Goal: Task Accomplishment & Management: Complete application form

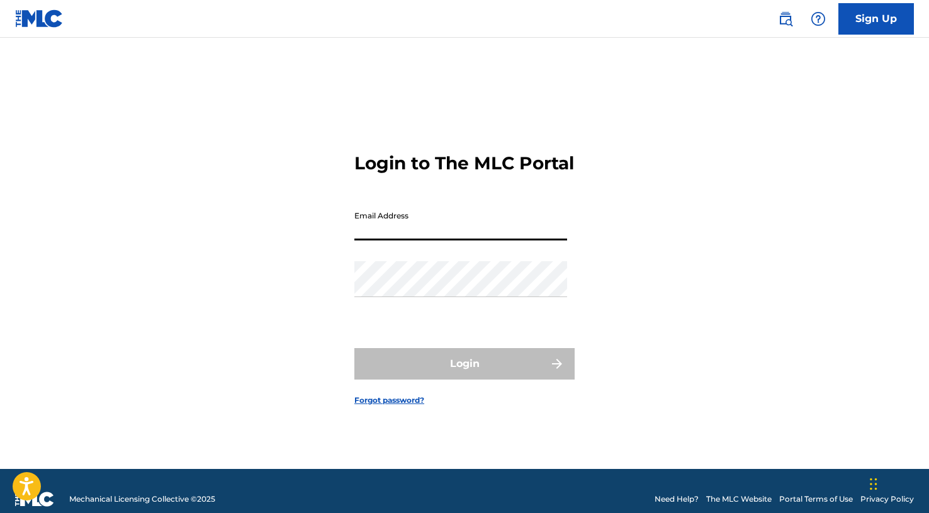
paste input "[EMAIL_ADDRESS][DOMAIN_NAME]"
type input "[EMAIL_ADDRESS][DOMAIN_NAME]"
click at [464, 374] on button "Login" at bounding box center [464, 363] width 220 height 31
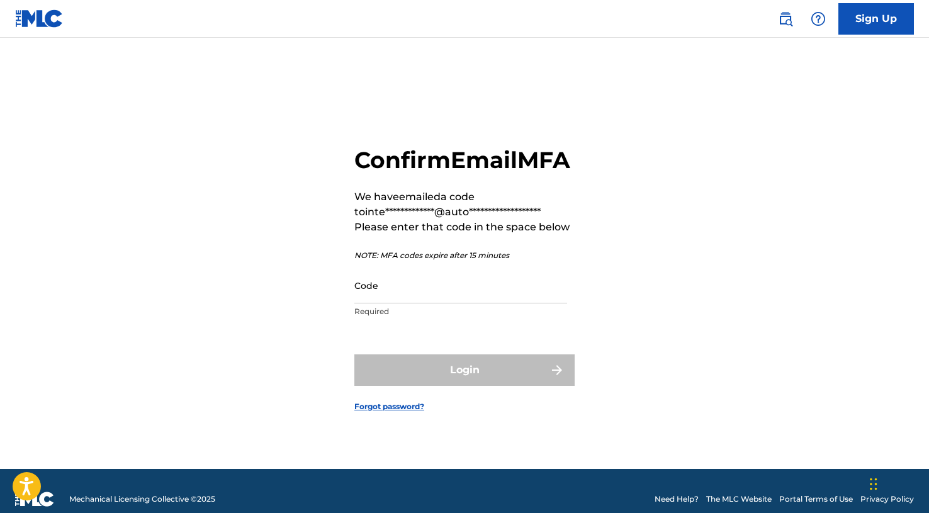
click at [405, 297] on input "Code" at bounding box center [460, 285] width 213 height 36
paste input "755918"
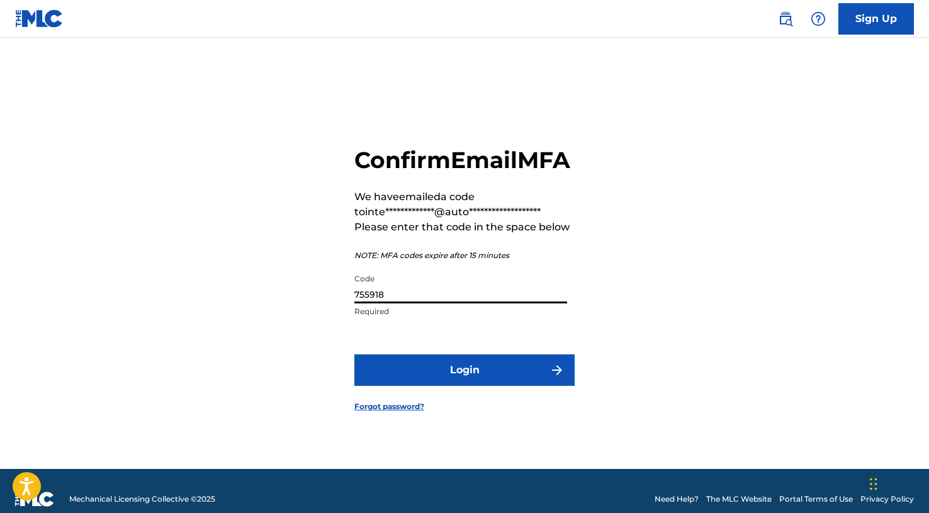
type input "755918"
click at [420, 376] on button "Login" at bounding box center [464, 369] width 220 height 31
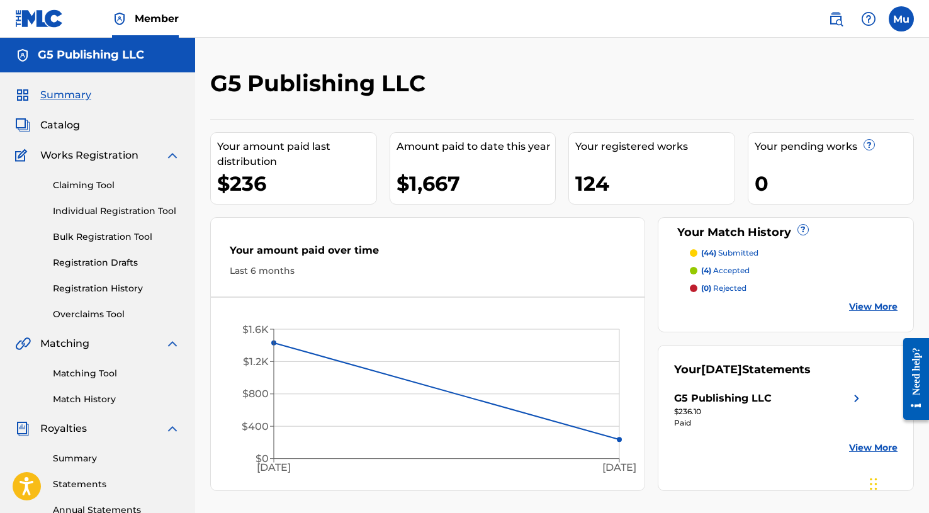
click at [119, 238] on link "Bulk Registration Tool" at bounding box center [116, 236] width 127 height 13
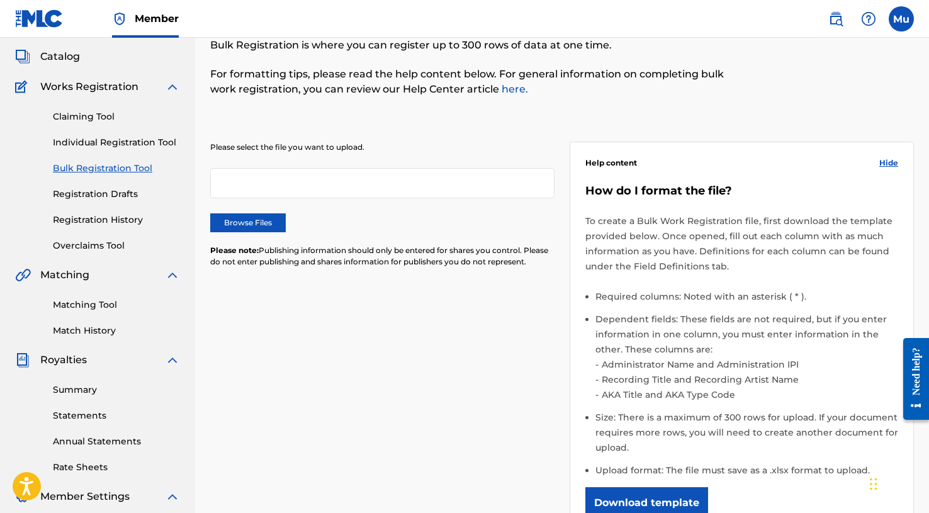
scroll to position [218, 0]
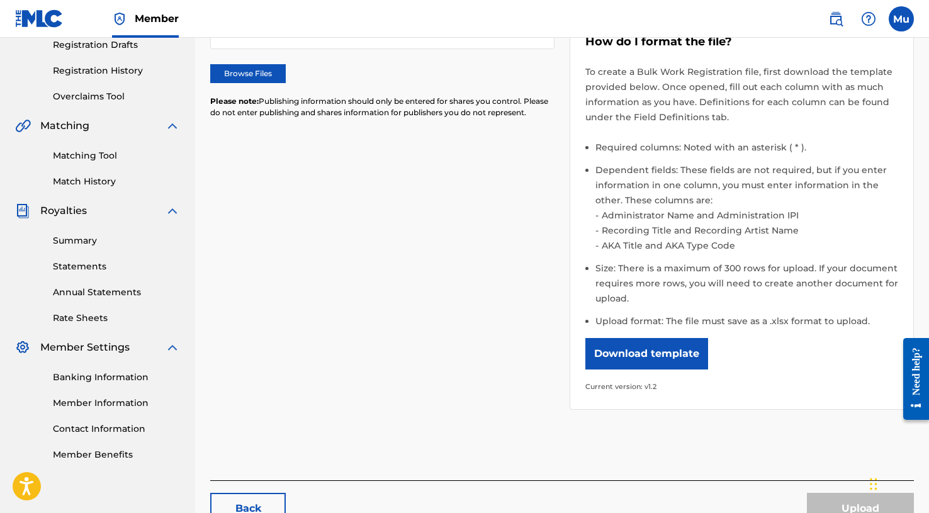
click at [669, 345] on button "Download template" at bounding box center [646, 353] width 123 height 31
click at [322, 311] on div "Please select the file you want to upload. Browse Files Please note: Publishing…" at bounding box center [562, 193] width 704 height 463
click at [113, 398] on link "Member Information" at bounding box center [116, 403] width 127 height 13
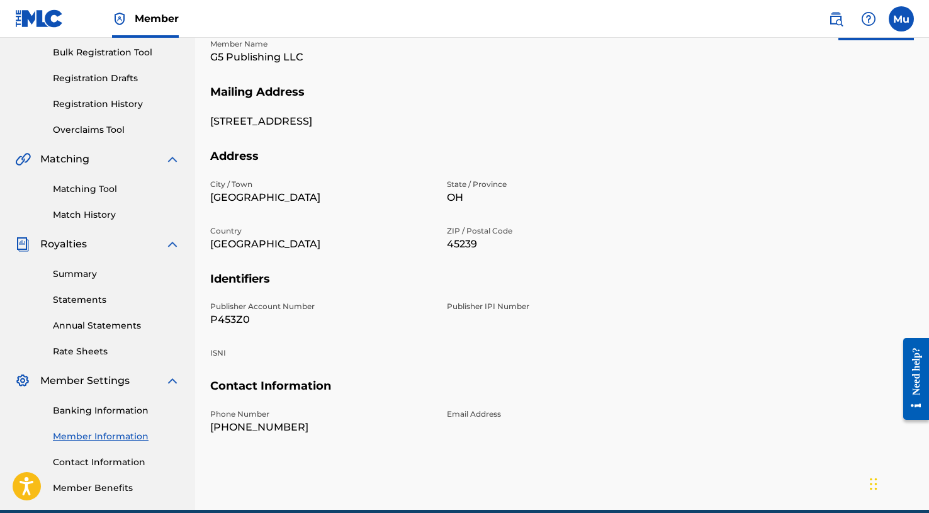
scroll to position [242, 0]
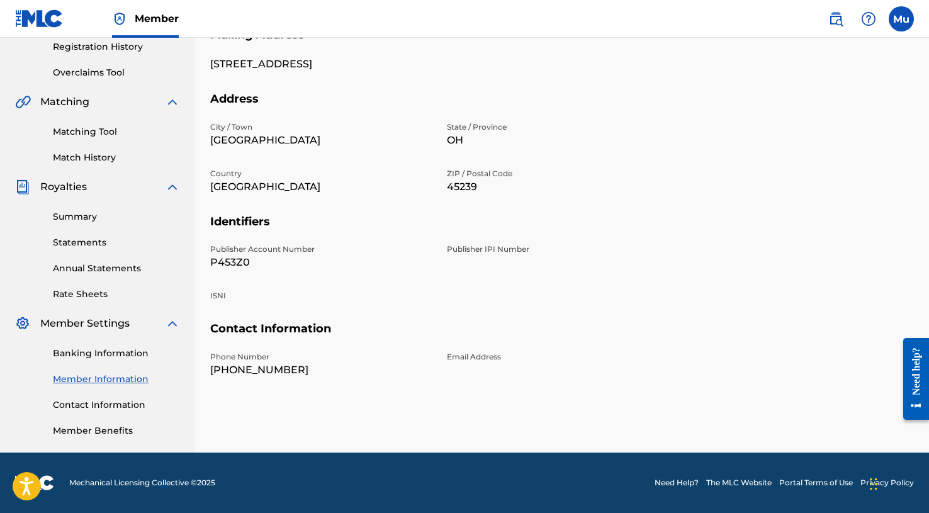
click at [230, 264] on p "P453Z0" at bounding box center [321, 262] width 222 height 15
copy p "P453Z0"
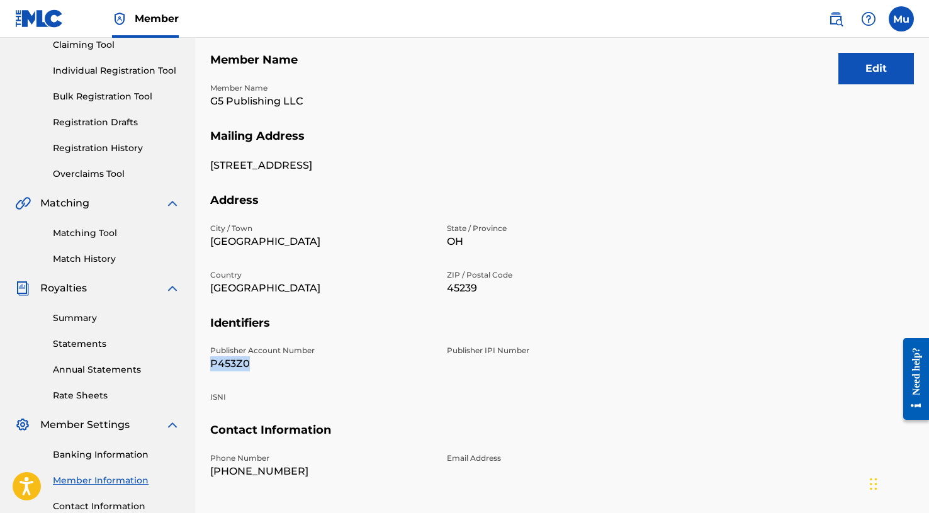
scroll to position [111, 0]
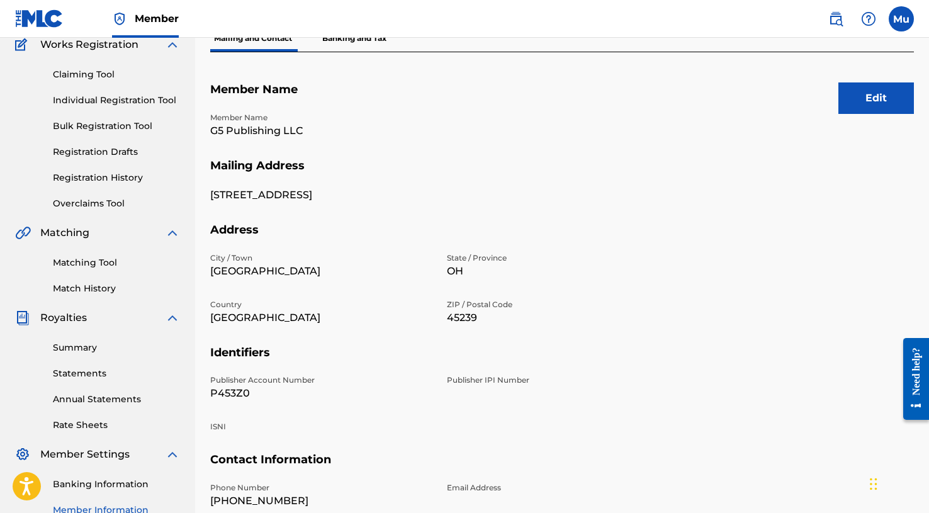
click at [261, 131] on p "G5 Publishing LLC" at bounding box center [321, 130] width 222 height 15
copy p "G5 Publishing LLC"
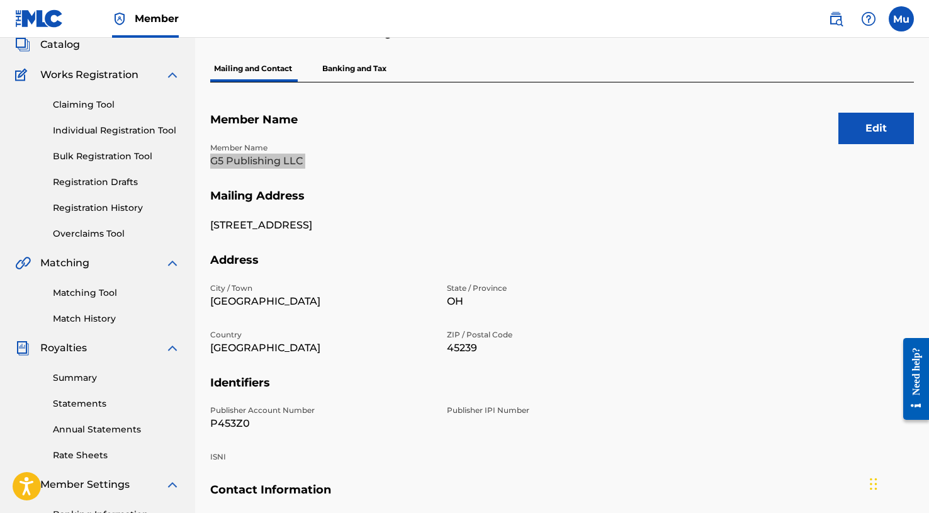
scroll to position [33, 0]
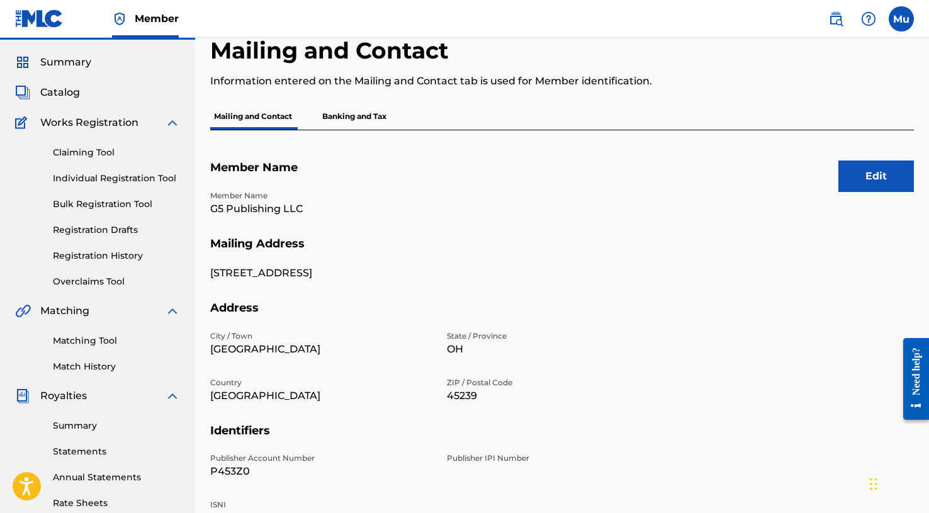
click at [107, 195] on div "Claiming Tool Individual Registration Tool Bulk Registration Tool Registration …" at bounding box center [97, 209] width 165 height 158
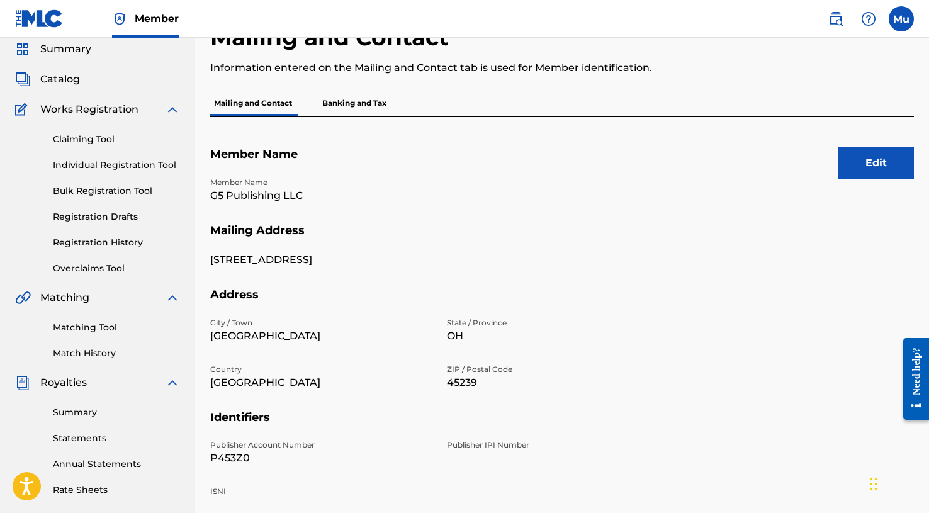
scroll to position [25, 0]
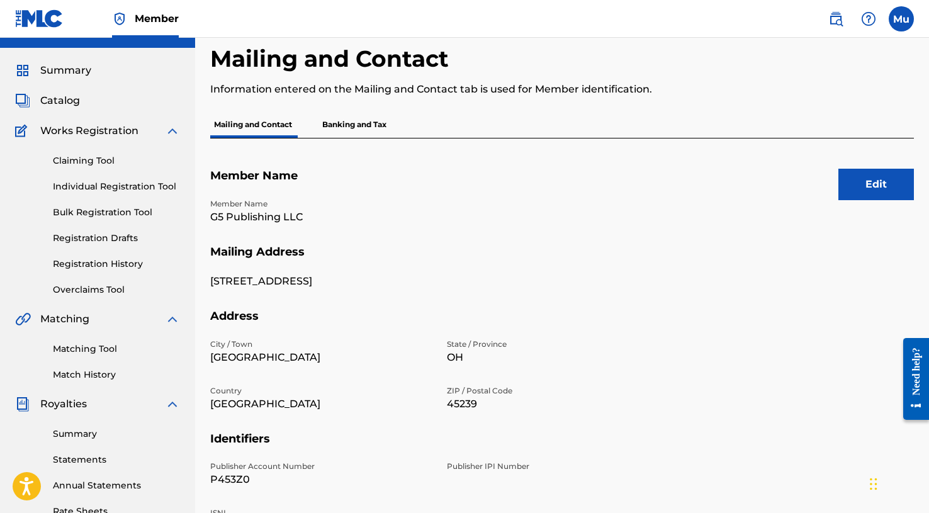
click at [96, 209] on link "Bulk Registration Tool" at bounding box center [116, 212] width 127 height 13
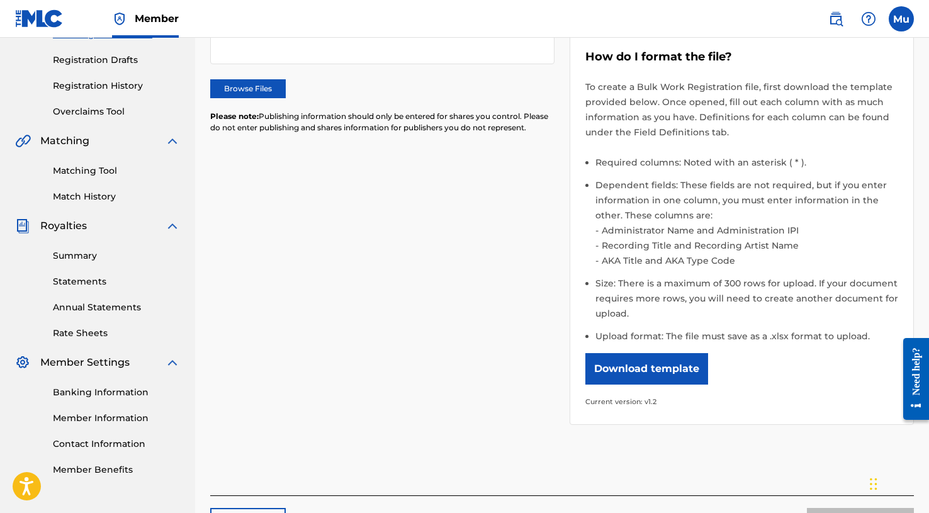
scroll to position [280, 0]
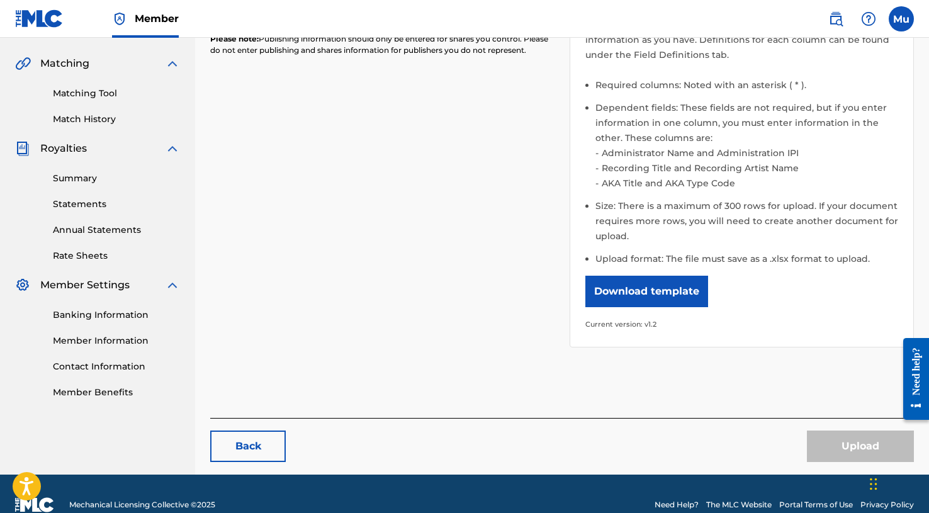
click at [646, 287] on button "Download template" at bounding box center [646, 291] width 123 height 31
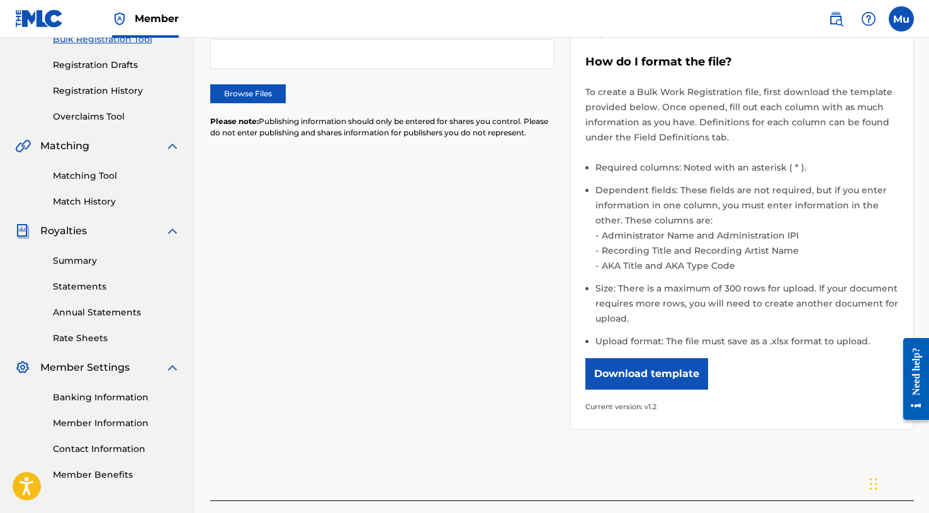
scroll to position [129, 0]
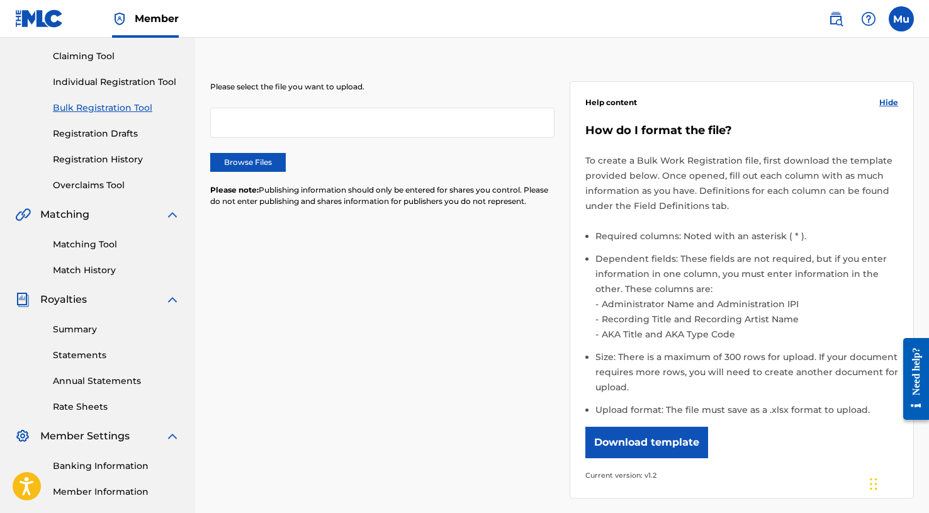
click at [237, 161] on label "Browse Files" at bounding box center [248, 162] width 76 height 19
click at [0, 0] on input "Browse Files" at bounding box center [0, 0] width 0 height 0
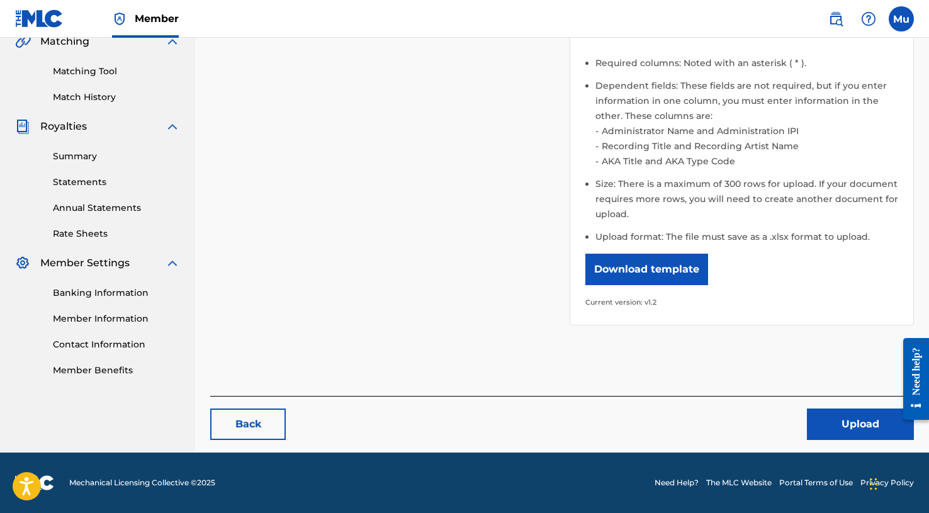
scroll to position [301, 0]
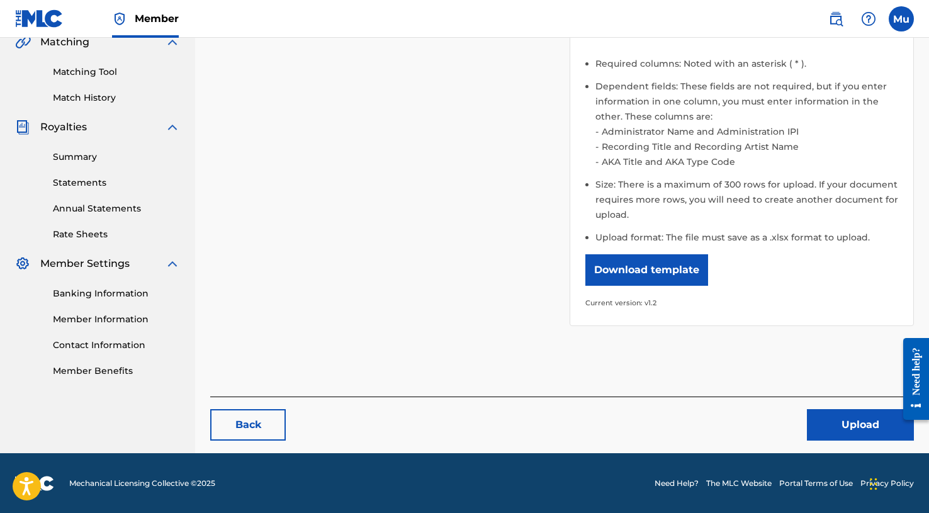
click at [828, 407] on div "Back Upload" at bounding box center [562, 419] width 704 height 44
click at [826, 413] on button "Upload" at bounding box center [860, 424] width 107 height 31
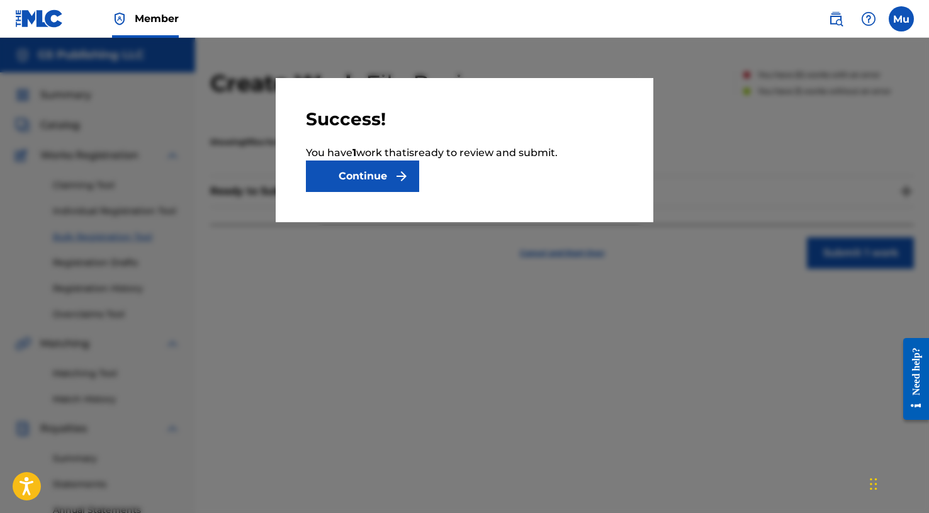
click at [369, 174] on button "Continue" at bounding box center [362, 175] width 113 height 31
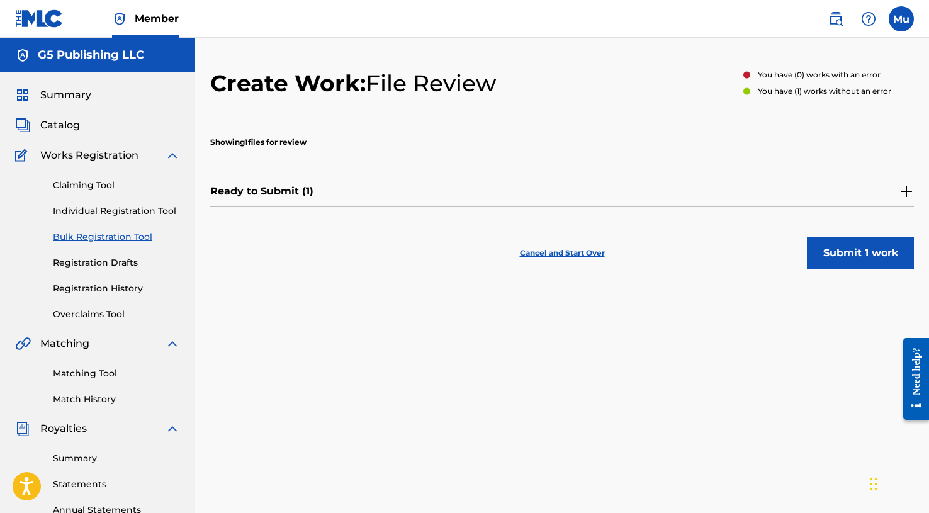
click at [872, 259] on button "Submit 1 work" at bounding box center [860, 252] width 107 height 31
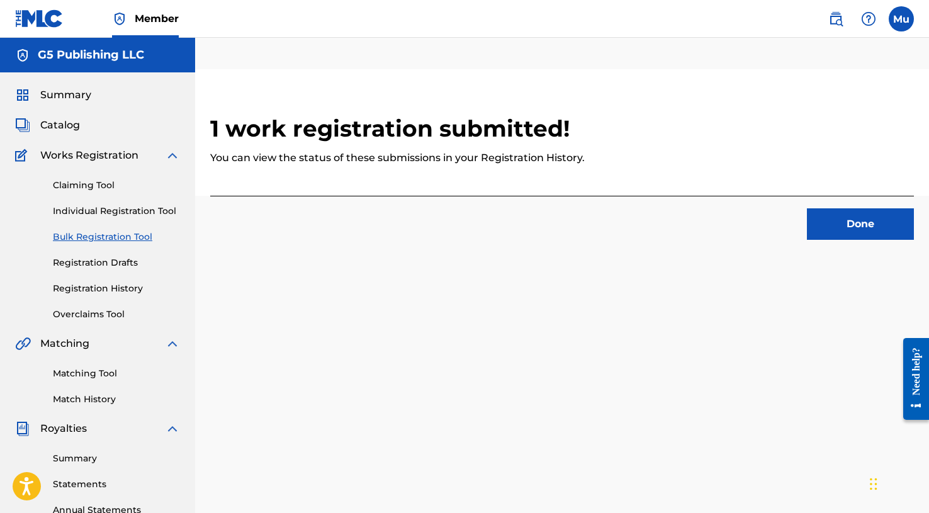
click at [847, 217] on button "Done" at bounding box center [860, 223] width 107 height 31
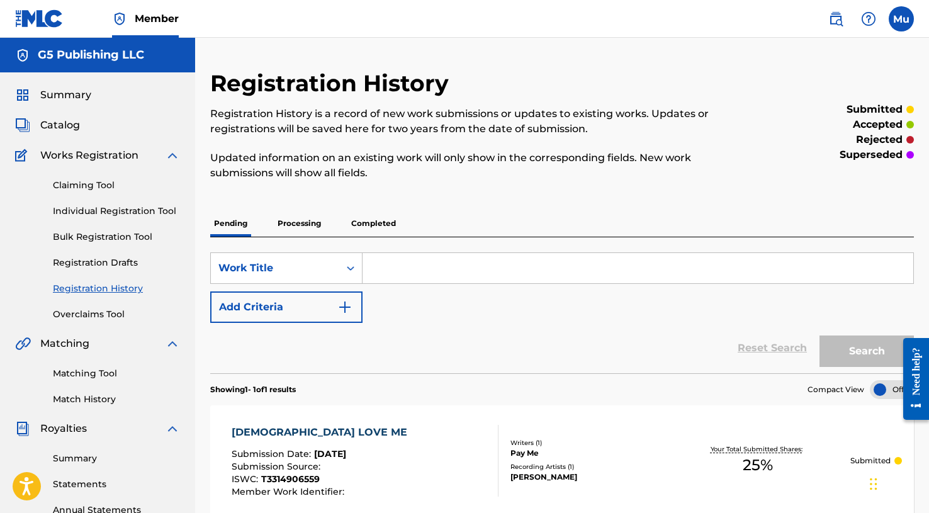
click at [905, 25] on label at bounding box center [901, 18] width 25 height 25
click at [901, 19] on input "Mu Mogul [DOMAIN_NAME] [EMAIL_ADDRESS][DOMAIN_NAME] Notification Preferences Pr…" at bounding box center [901, 19] width 0 height 0
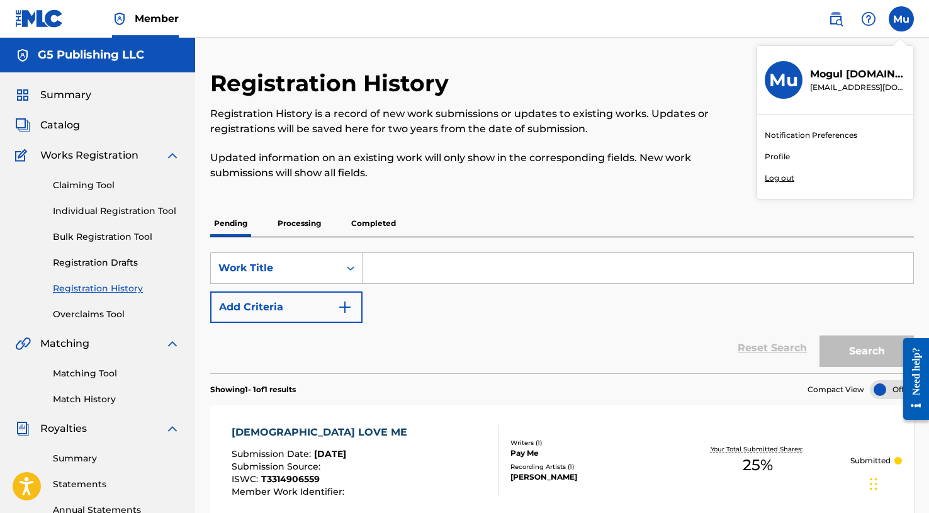
click at [785, 179] on p "Log out" at bounding box center [780, 177] width 30 height 11
click at [901, 19] on input "Mu Mogul [DOMAIN_NAME] [EMAIL_ADDRESS][DOMAIN_NAME] Notification Preferences Pr…" at bounding box center [901, 19] width 0 height 0
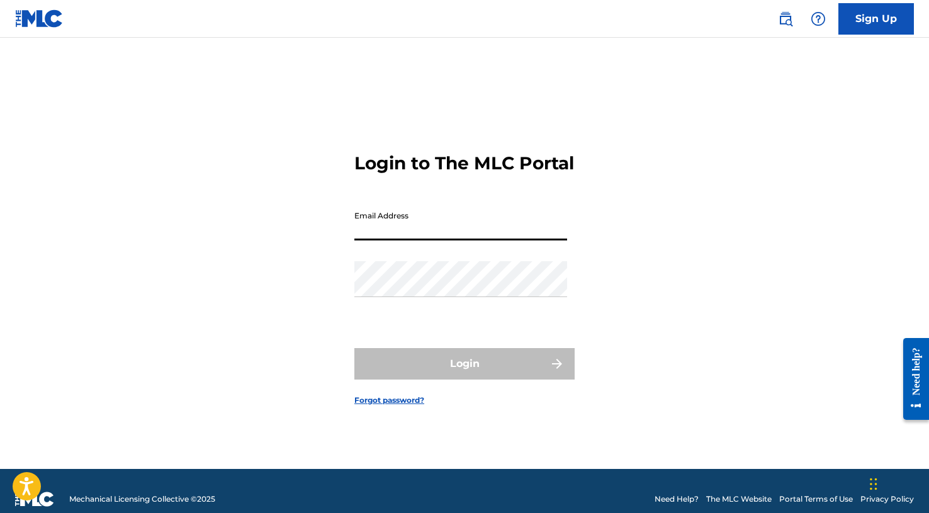
paste input "[EMAIL_ADDRESS][DOMAIN_NAME]"
type input "[EMAIL_ADDRESS][DOMAIN_NAME]"
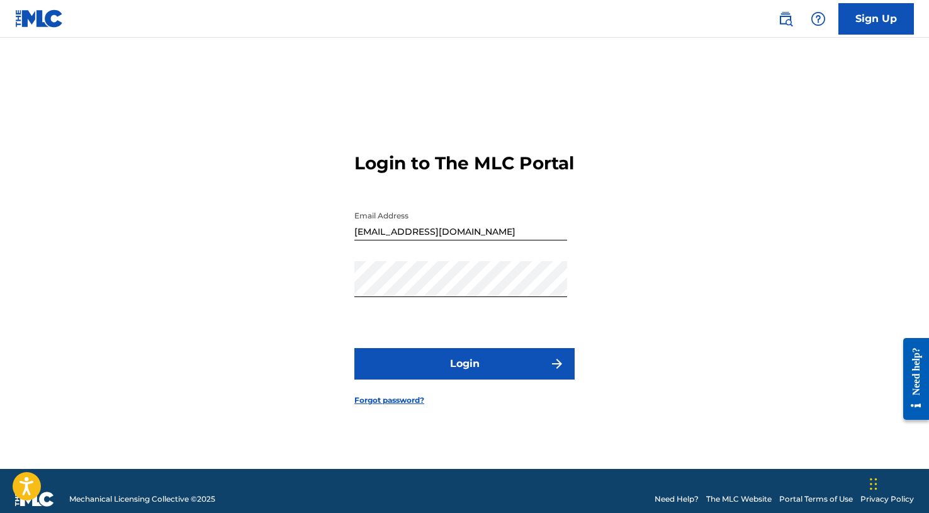
click at [452, 367] on button "Login" at bounding box center [464, 363] width 220 height 31
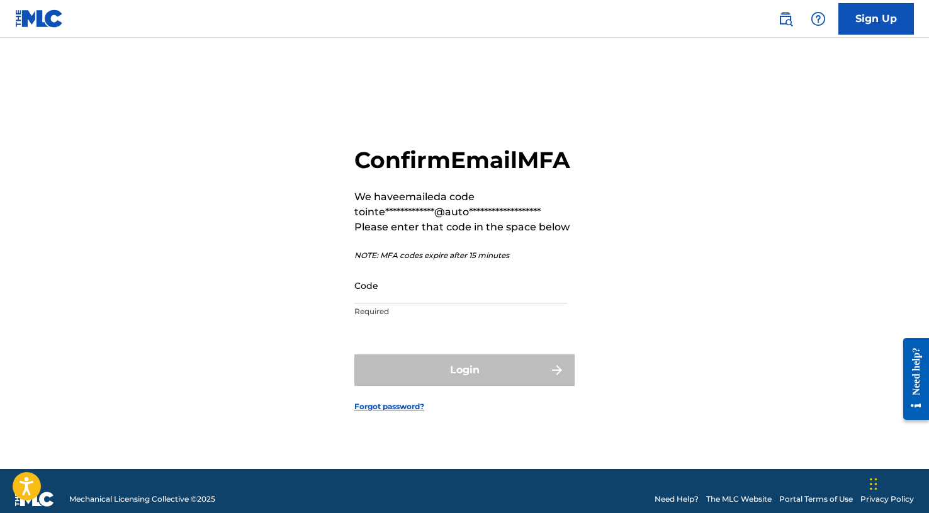
click at [427, 317] on p "Required" at bounding box center [460, 311] width 213 height 11
click at [427, 300] on input "Code" at bounding box center [460, 285] width 213 height 36
paste input "675556"
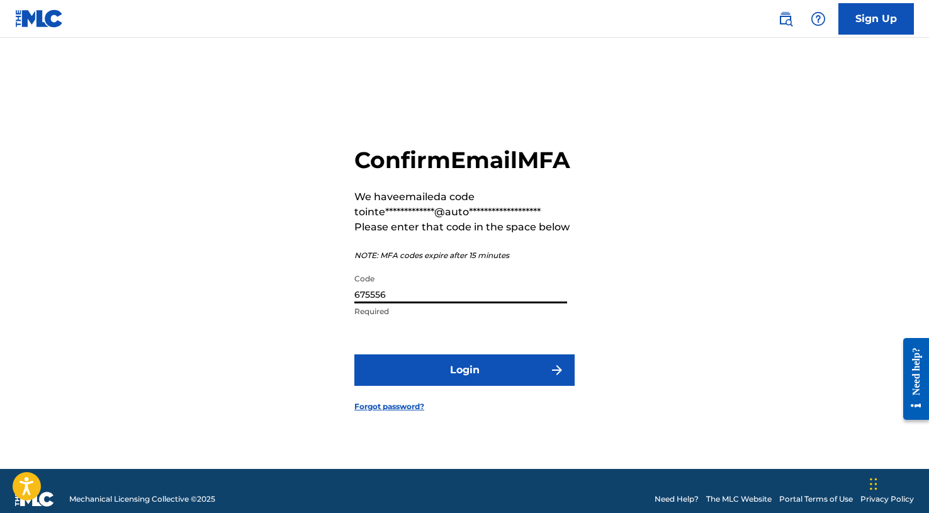
type input "675556"
click at [425, 382] on button "Login" at bounding box center [464, 369] width 220 height 31
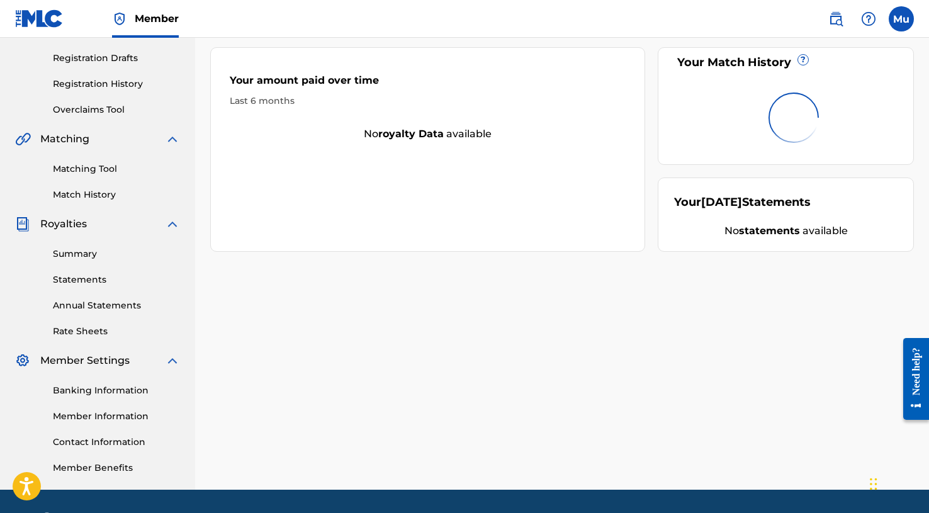
scroll to position [206, 0]
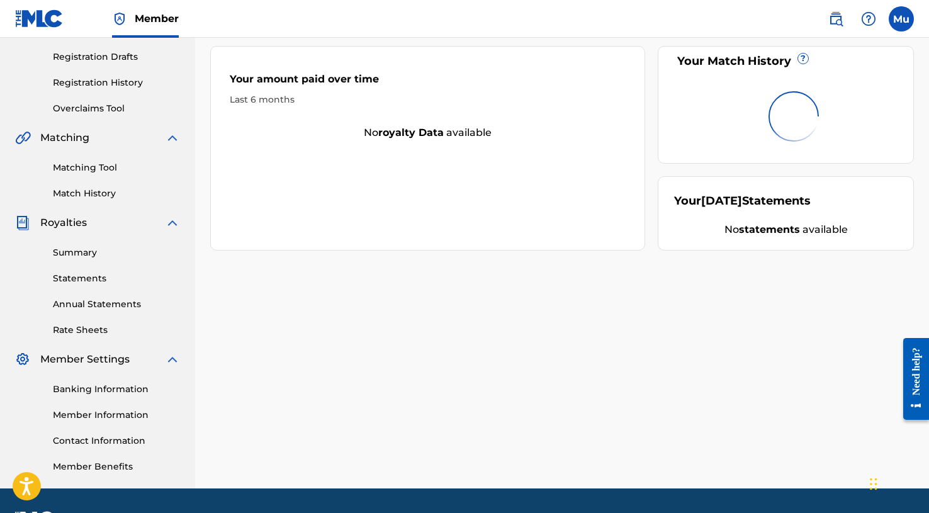
click at [112, 415] on link "Member Information" at bounding box center [116, 414] width 127 height 13
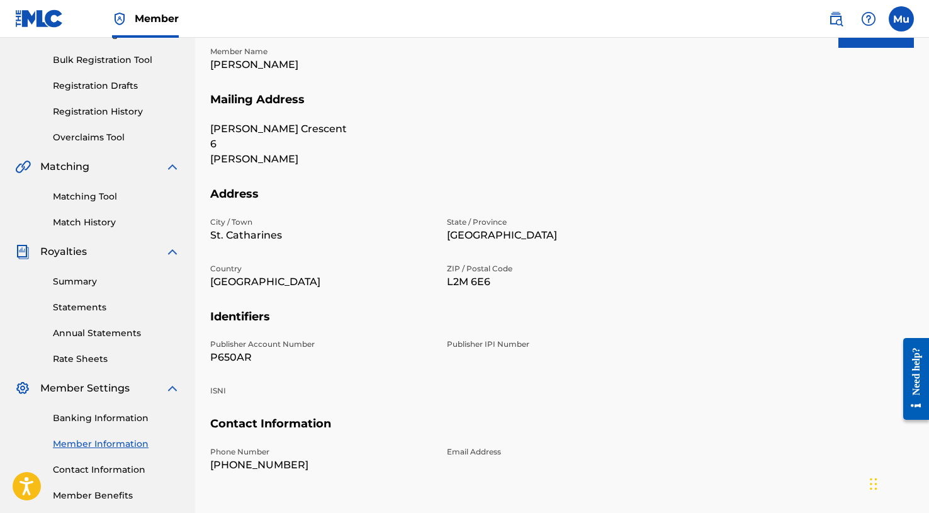
scroll to position [178, 0]
click at [229, 354] on p "P650AR" at bounding box center [321, 356] width 222 height 15
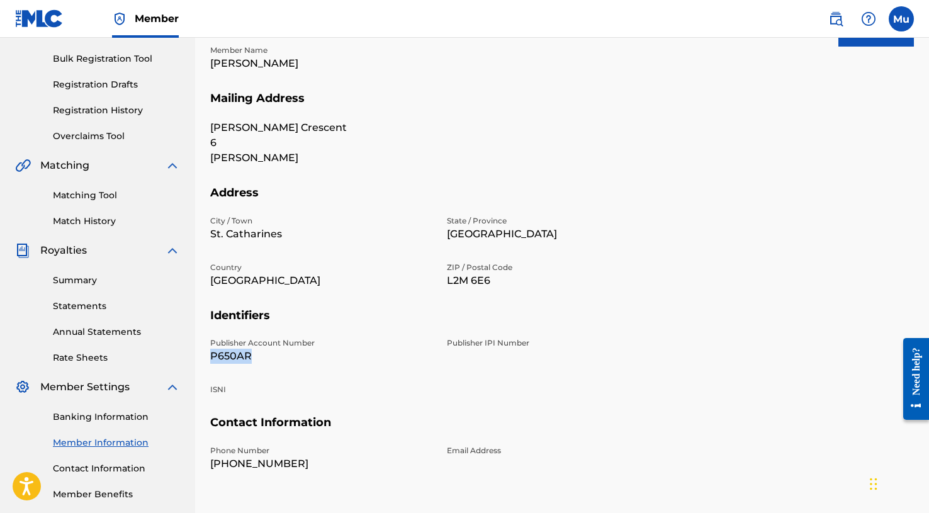
click at [229, 354] on p "P650AR" at bounding box center [321, 356] width 222 height 15
copy p "P650AR"
click at [251, 157] on p "[PERSON_NAME]" at bounding box center [321, 157] width 222 height 15
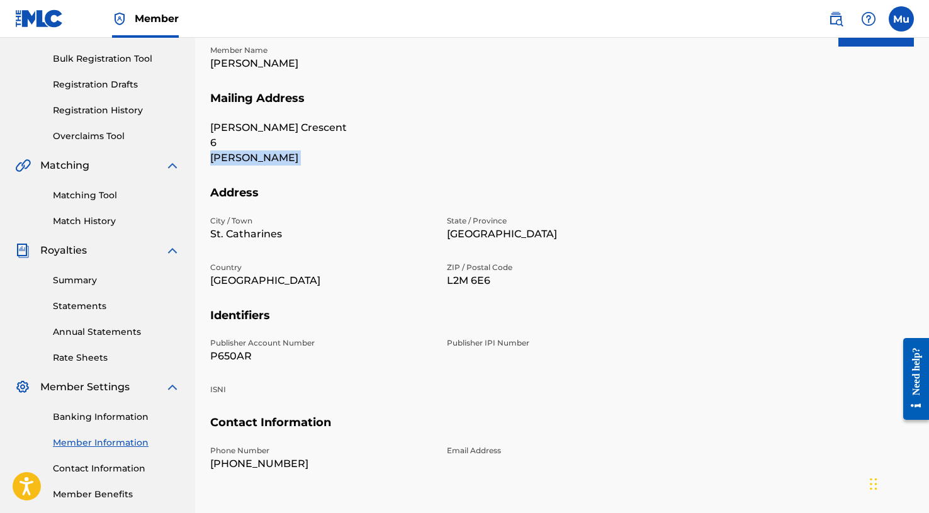
copy p "[PERSON_NAME]"
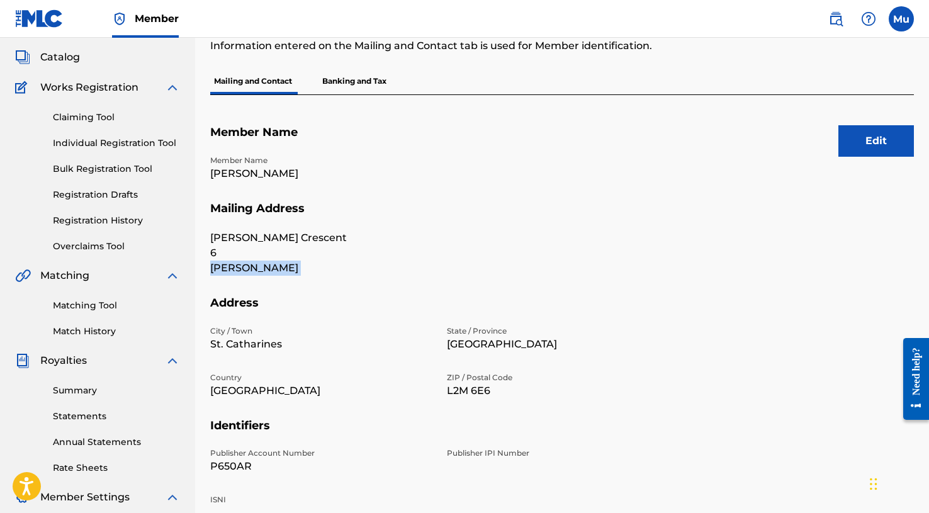
scroll to position [59, 0]
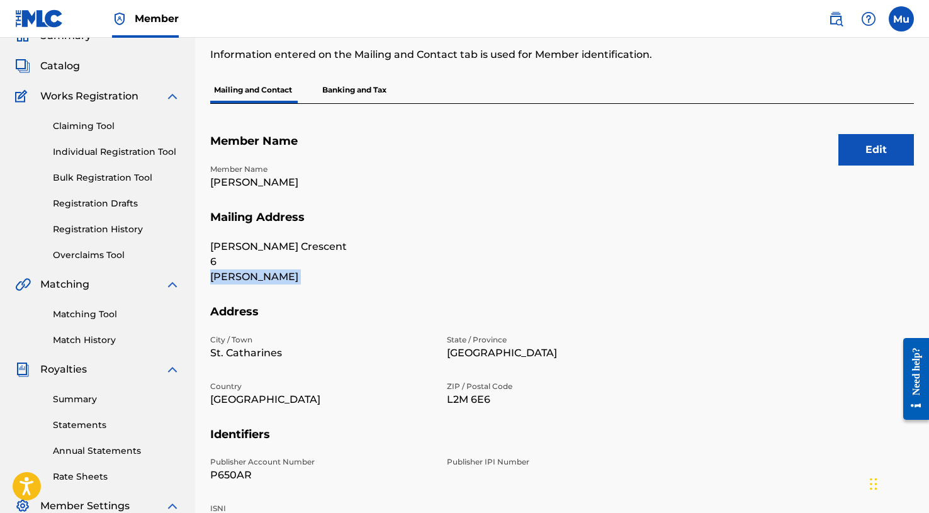
click at [107, 179] on link "Bulk Registration Tool" at bounding box center [116, 177] width 127 height 13
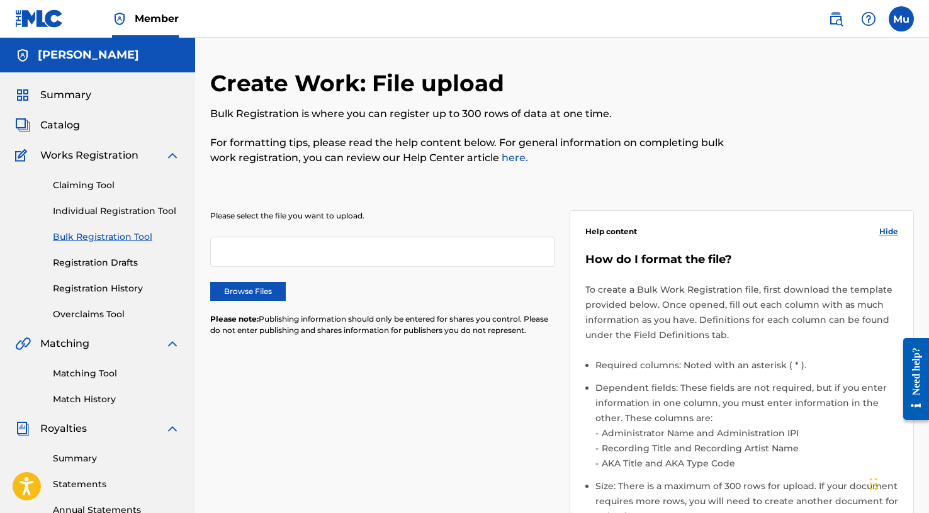
click at [246, 287] on label "Browse Files" at bounding box center [248, 291] width 76 height 19
click at [0, 0] on input "Browse Files" at bounding box center [0, 0] width 0 height 0
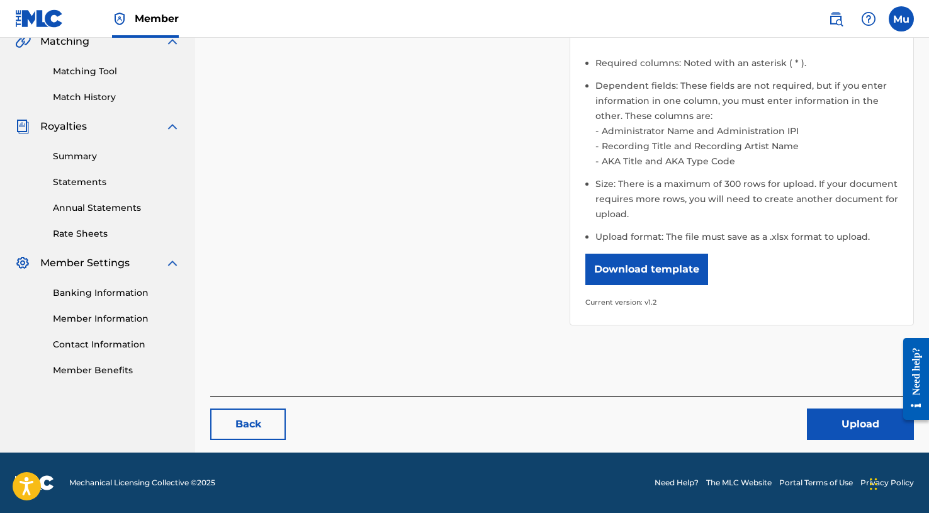
click at [859, 422] on button "Upload" at bounding box center [860, 423] width 107 height 31
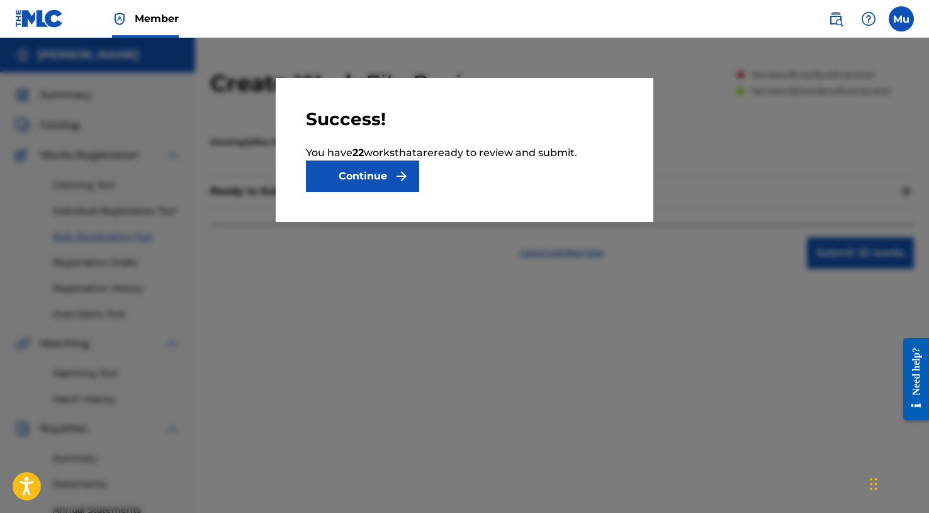
click at [377, 164] on button "Continue" at bounding box center [362, 175] width 113 height 31
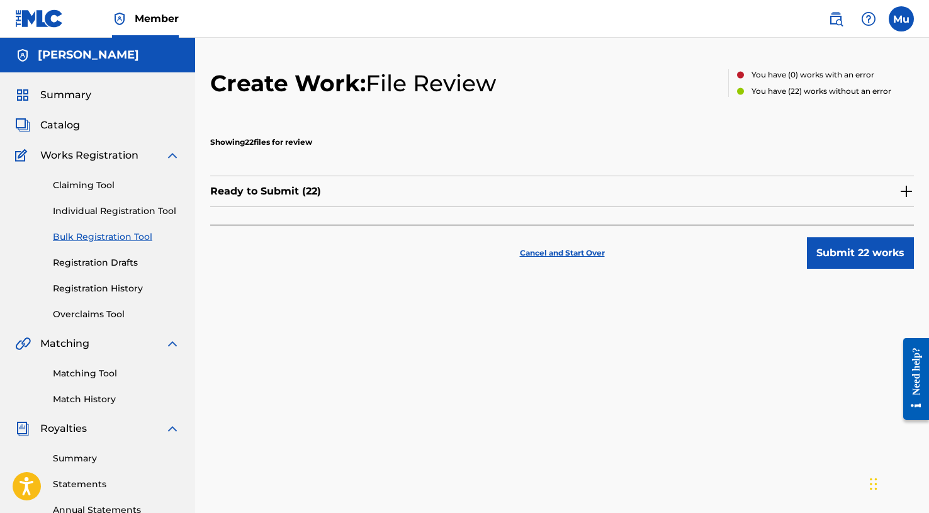
click at [840, 256] on button "Submit 22 works" at bounding box center [860, 252] width 107 height 31
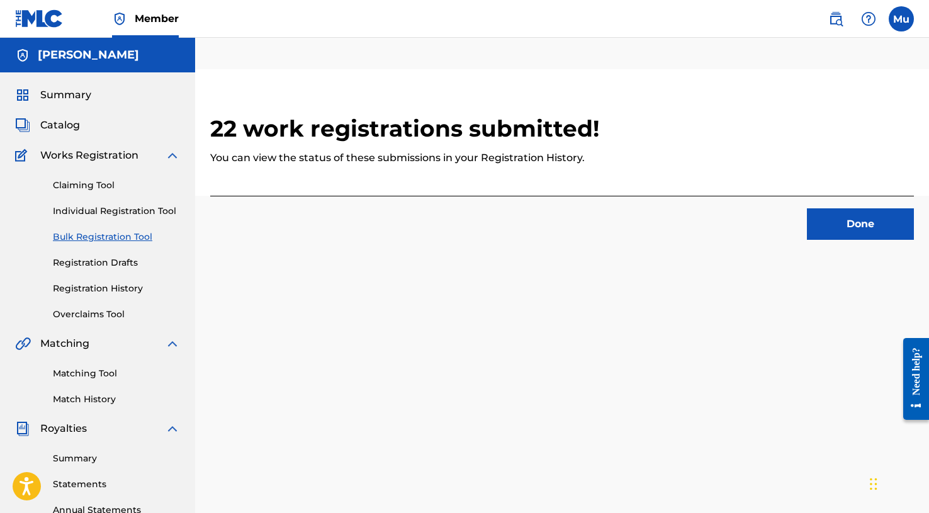
click at [838, 222] on button "Done" at bounding box center [860, 223] width 107 height 31
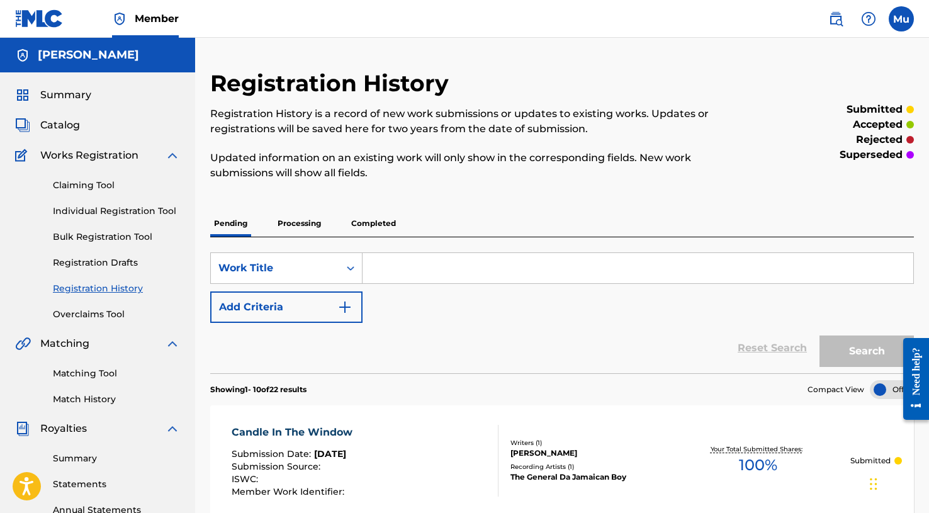
click at [892, 18] on label at bounding box center [901, 18] width 25 height 25
click at [901, 19] on input "Mu Mogul [DOMAIN_NAME] [EMAIL_ADDRESS][DOMAIN_NAME] Notification Preferences Pr…" at bounding box center [901, 19] width 0 height 0
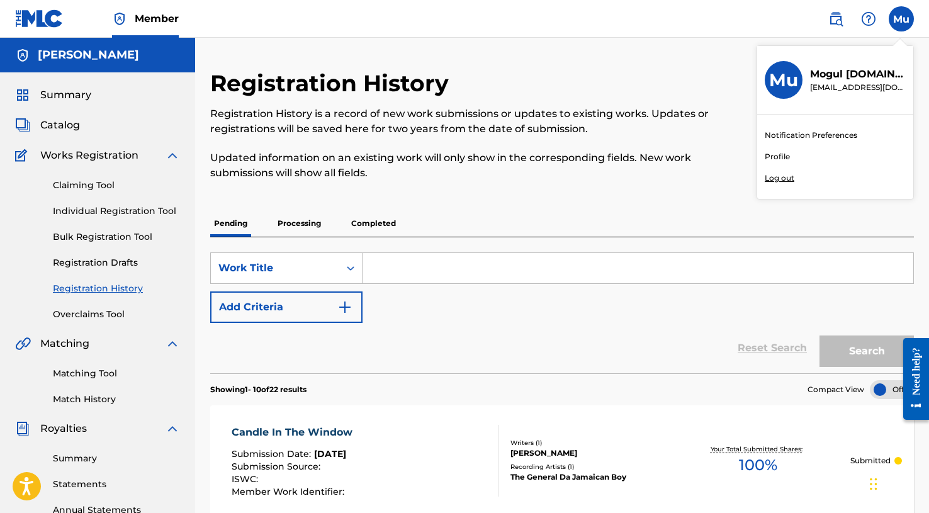
click at [787, 172] on p "Log out" at bounding box center [780, 177] width 30 height 11
click at [901, 19] on input "Mu Mogul [DOMAIN_NAME] [EMAIL_ADDRESS][DOMAIN_NAME] Notification Preferences Pr…" at bounding box center [901, 19] width 0 height 0
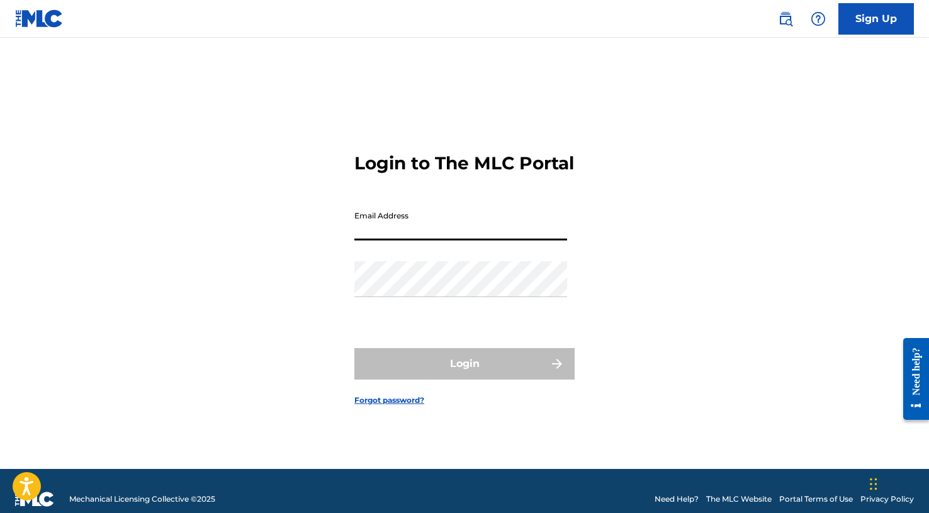
paste input "[EMAIL_ADDRESS][DOMAIN_NAME]"
type input "[EMAIL_ADDRESS][DOMAIN_NAME]"
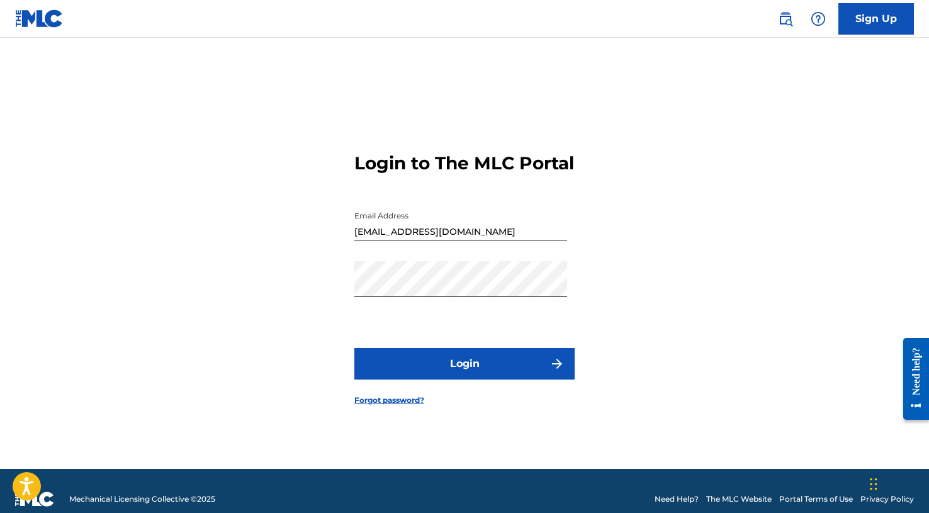
click at [428, 380] on button "Login" at bounding box center [464, 363] width 220 height 31
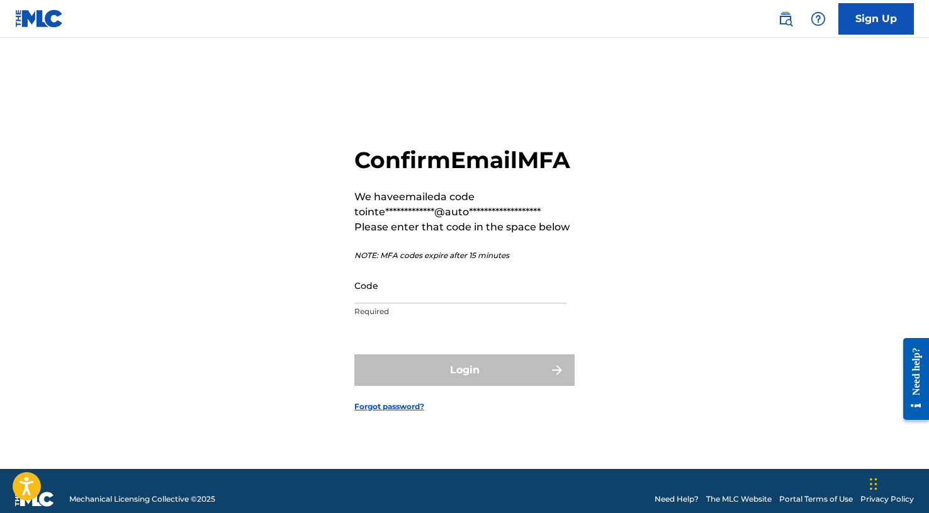
click at [382, 303] on input "Code" at bounding box center [460, 285] width 213 height 36
paste input "151919"
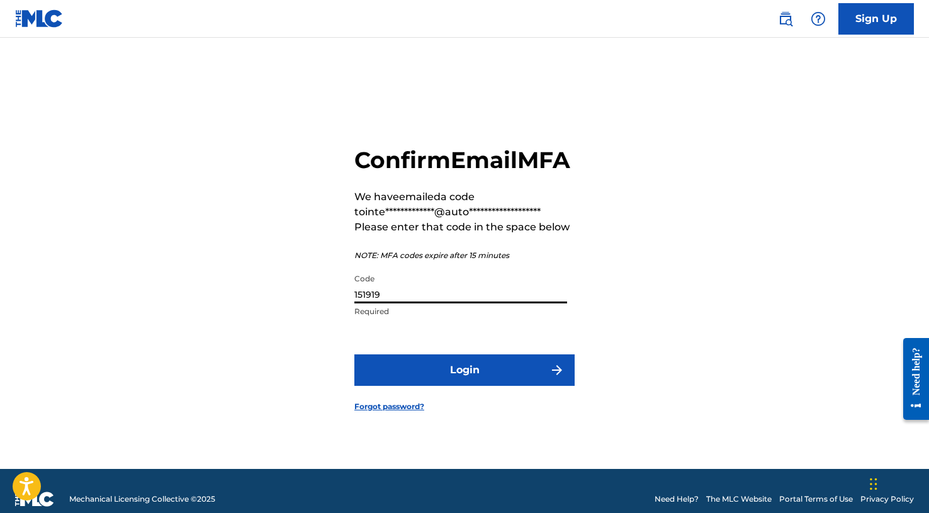
type input "151919"
click at [407, 376] on button "Login" at bounding box center [464, 369] width 220 height 31
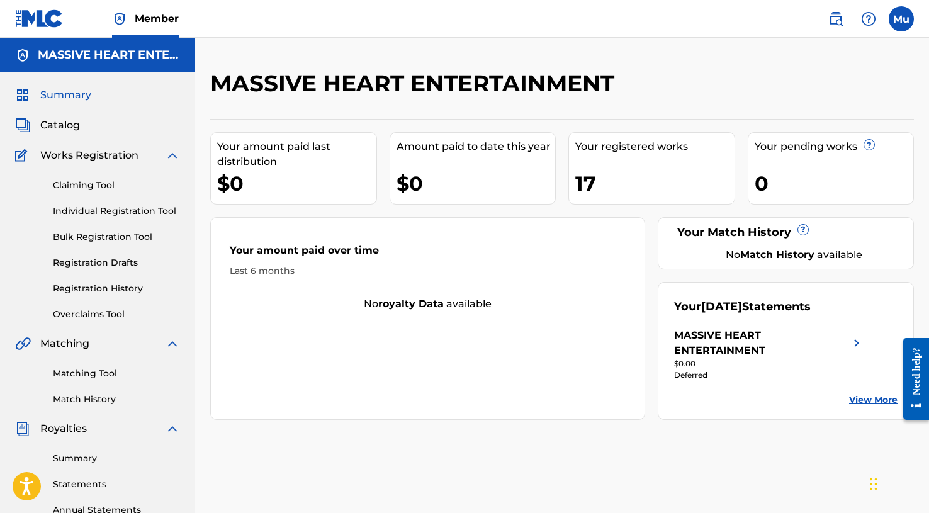
click at [109, 230] on link "Bulk Registration Tool" at bounding box center [116, 236] width 127 height 13
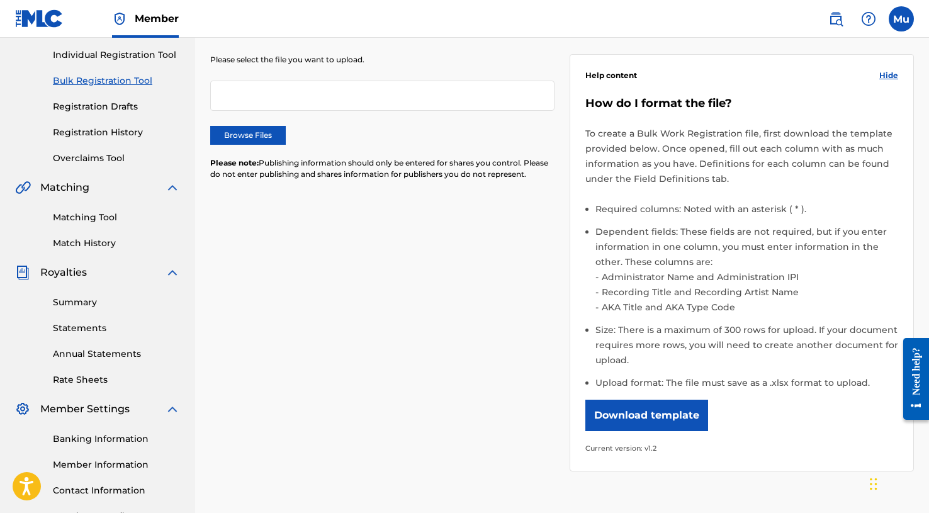
scroll to position [214, 0]
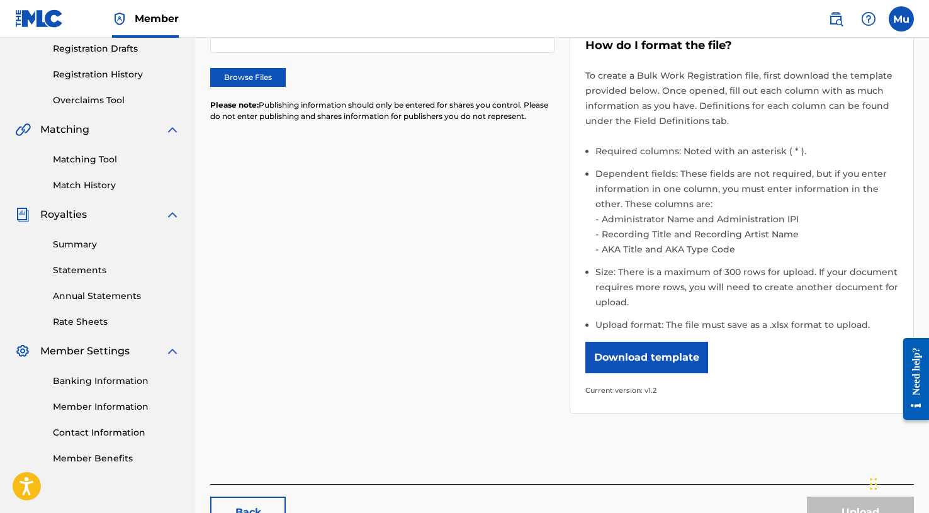
click at [629, 351] on button "Download template" at bounding box center [646, 357] width 123 height 31
click at [326, 329] on div "Please select the file you want to upload. Browse Files Please note: Publishing…" at bounding box center [562, 197] width 704 height 463
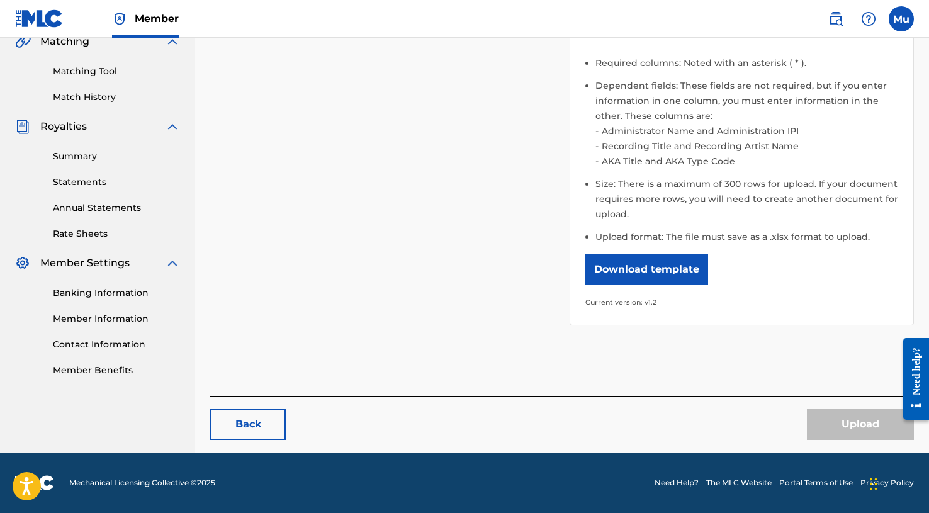
scroll to position [301, 0]
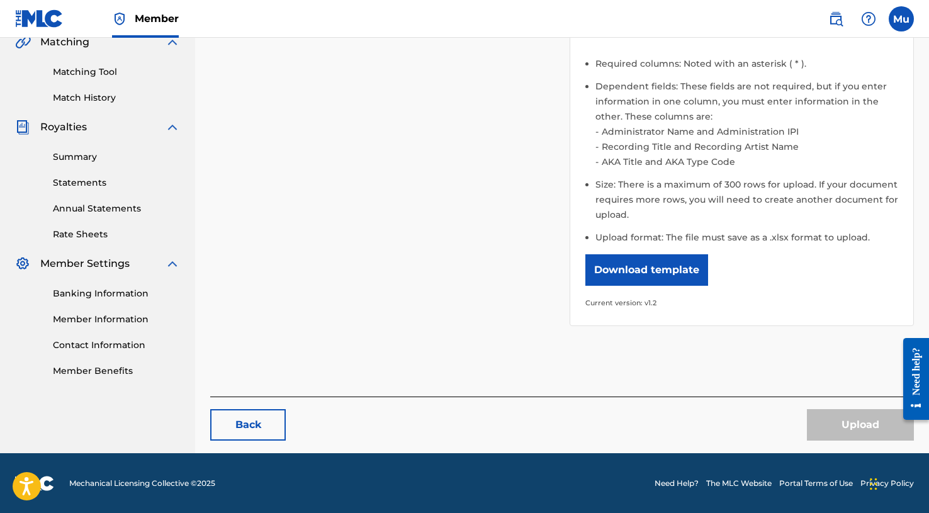
click at [118, 316] on link "Member Information" at bounding box center [116, 319] width 127 height 13
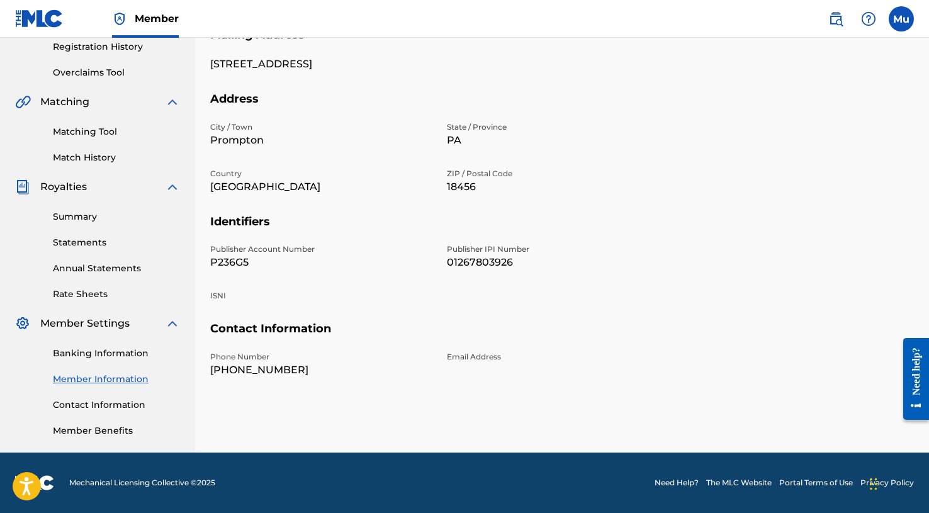
scroll to position [242, 0]
click at [242, 261] on p "P236G5" at bounding box center [321, 262] width 222 height 15
copy p "P236G5"
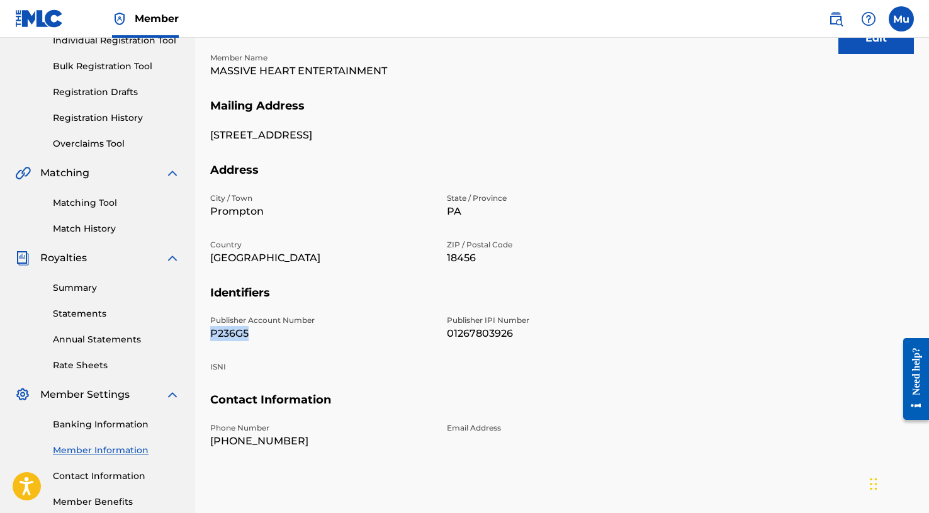
scroll to position [177, 0]
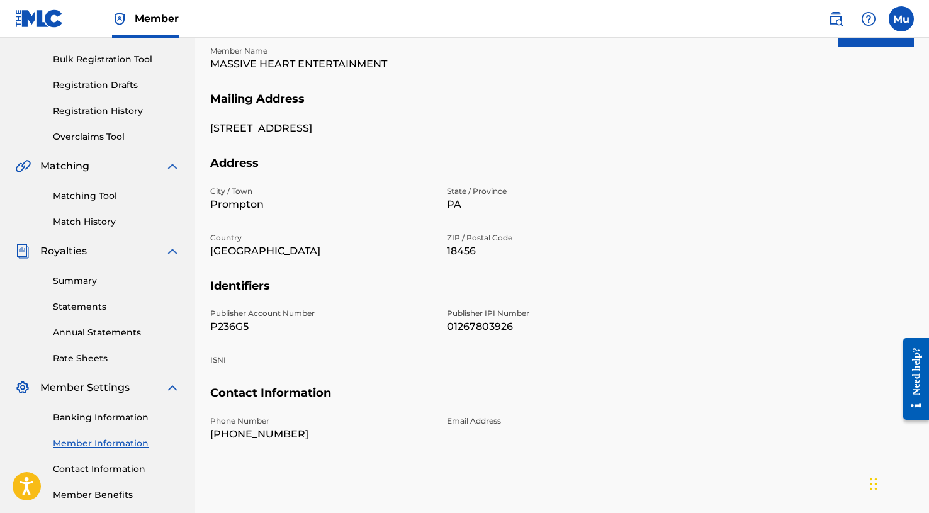
click at [478, 325] on p "01267803926" at bounding box center [558, 326] width 222 height 15
copy p "01267803926"
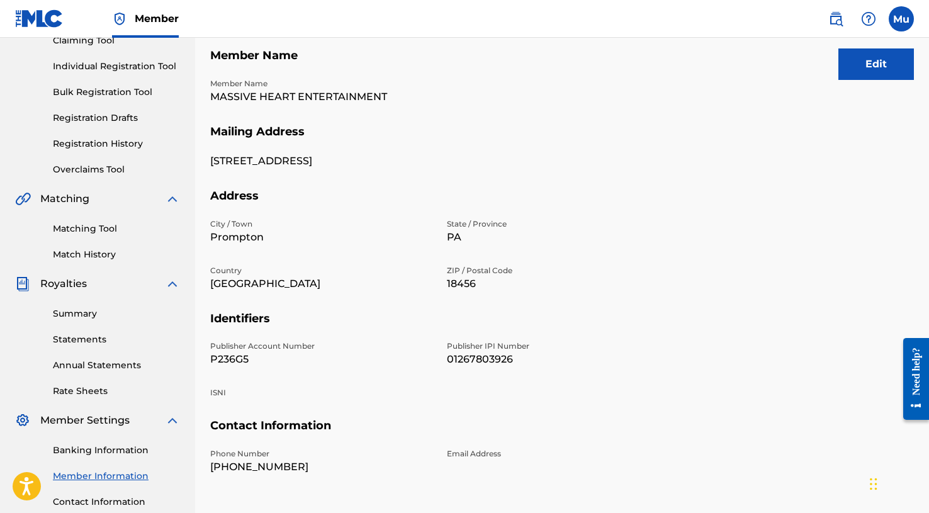
click at [343, 96] on p "MASSIVE HEART ENTERTAINMENT" at bounding box center [321, 96] width 222 height 15
copy p "MASSIVE HEART ENTERTAINMENT"
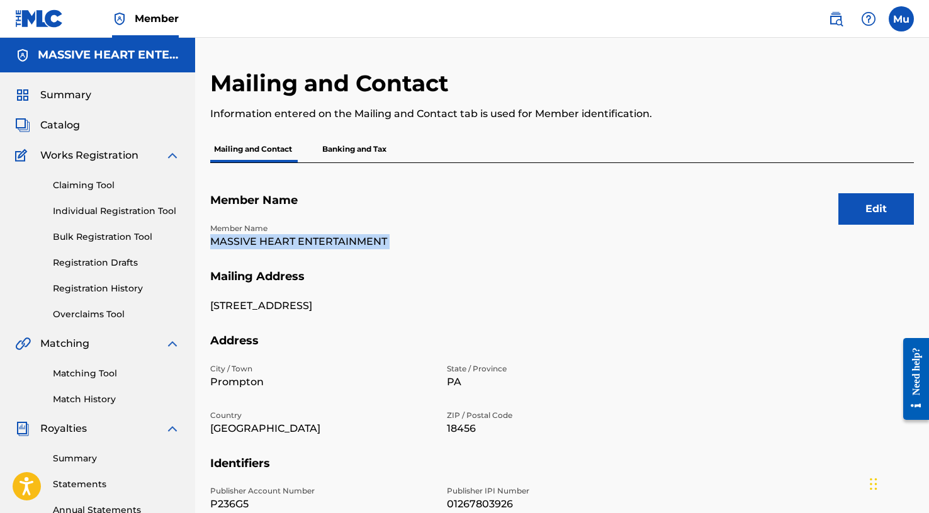
scroll to position [0, 0]
click at [118, 233] on link "Bulk Registration Tool" at bounding box center [116, 236] width 127 height 13
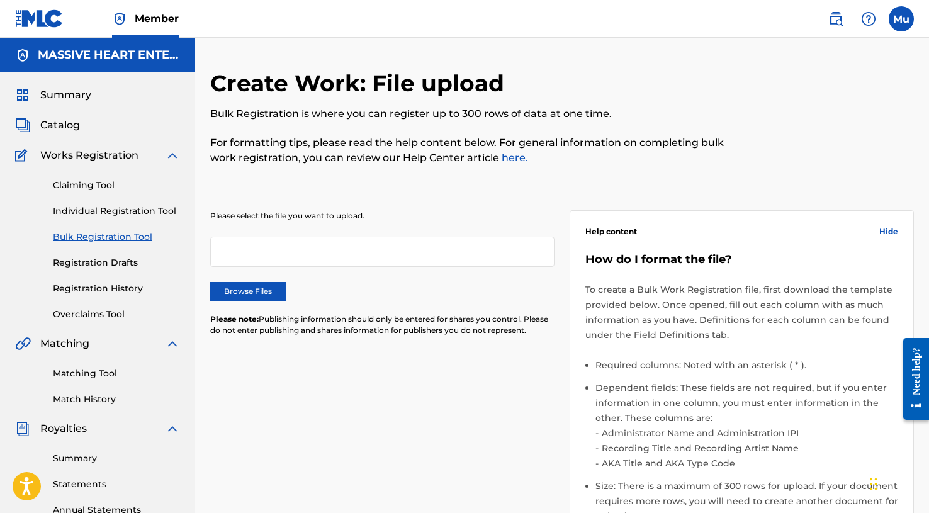
click at [268, 290] on label "Browse Files" at bounding box center [248, 291] width 76 height 19
click at [0, 0] on input "Browse Files" at bounding box center [0, 0] width 0 height 0
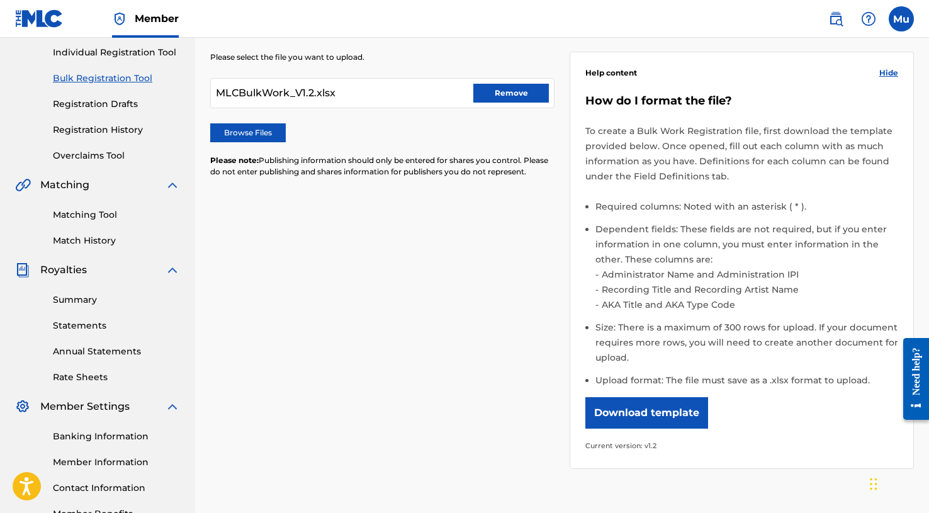
scroll to position [186, 0]
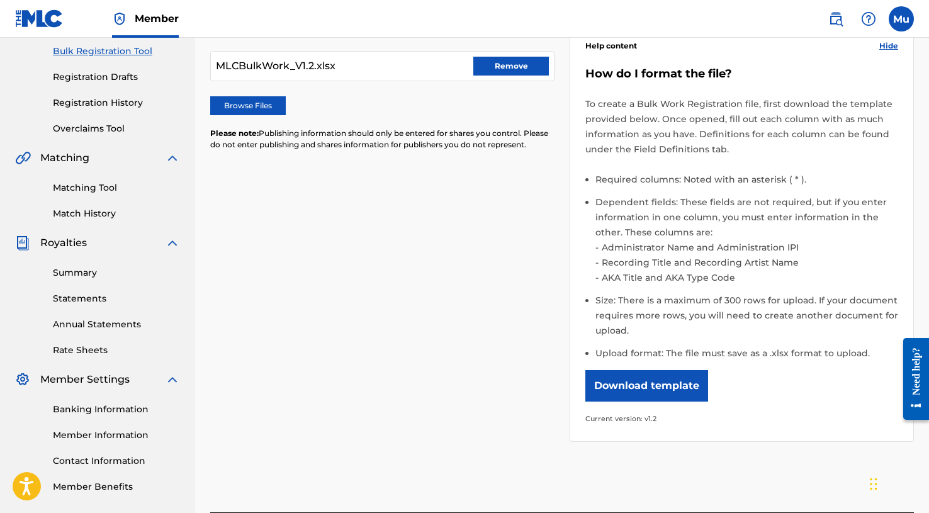
click at [692, 383] on button "Download template" at bounding box center [646, 385] width 123 height 31
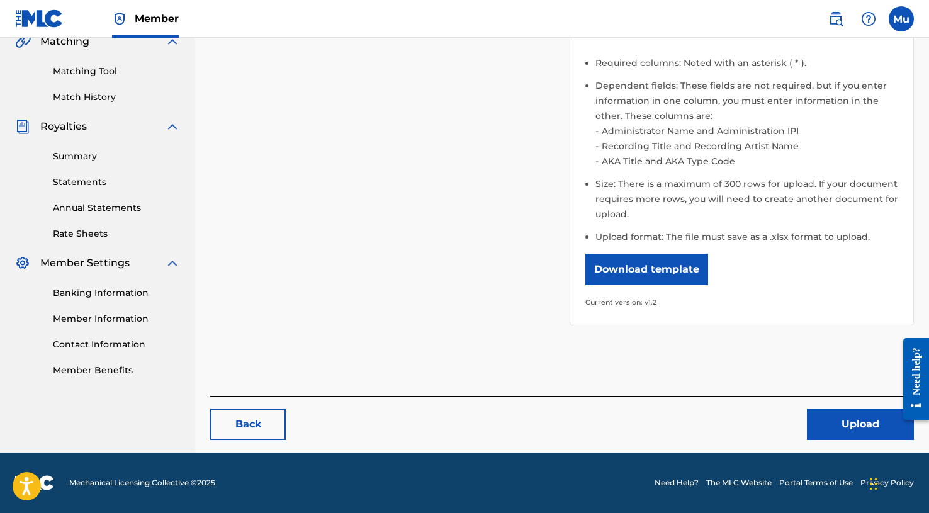
scroll to position [301, 0]
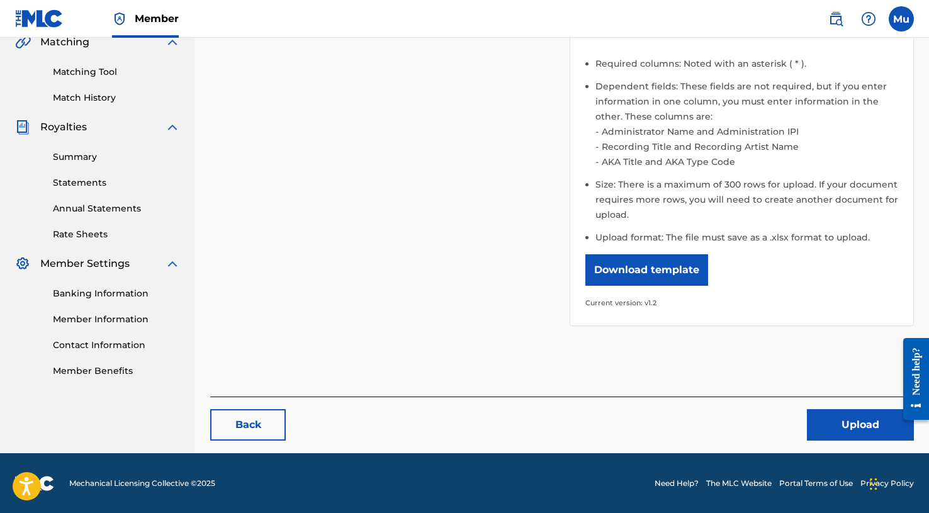
click at [818, 412] on button "Upload" at bounding box center [860, 424] width 107 height 31
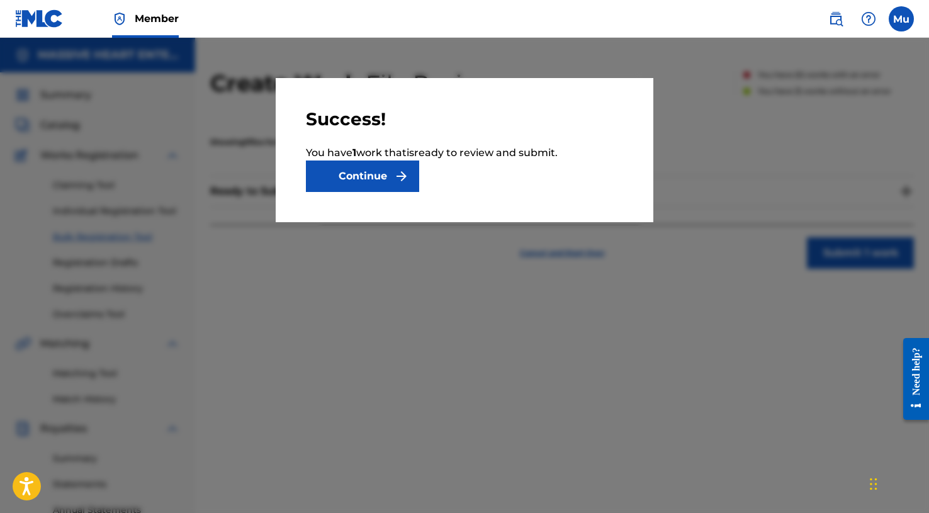
click at [403, 180] on img "submit" at bounding box center [401, 176] width 15 height 15
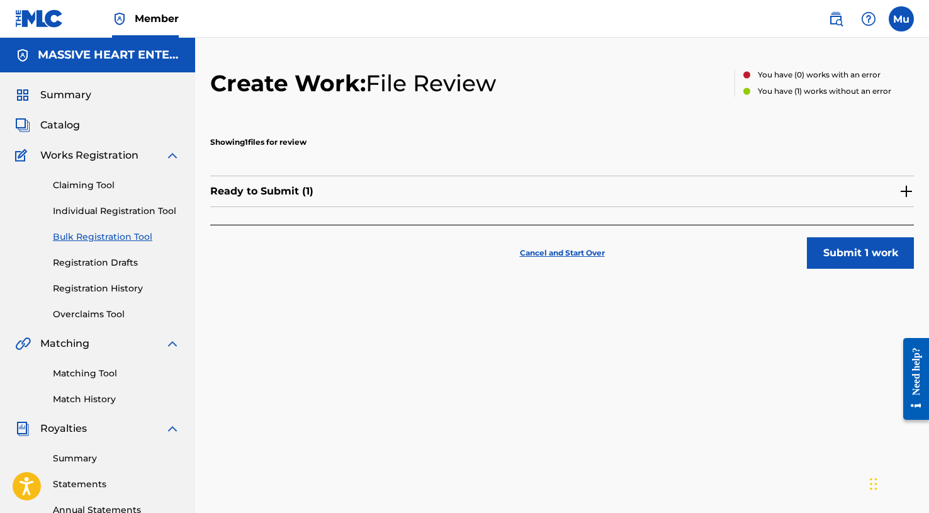
click at [841, 256] on button "Submit 1 work" at bounding box center [860, 252] width 107 height 31
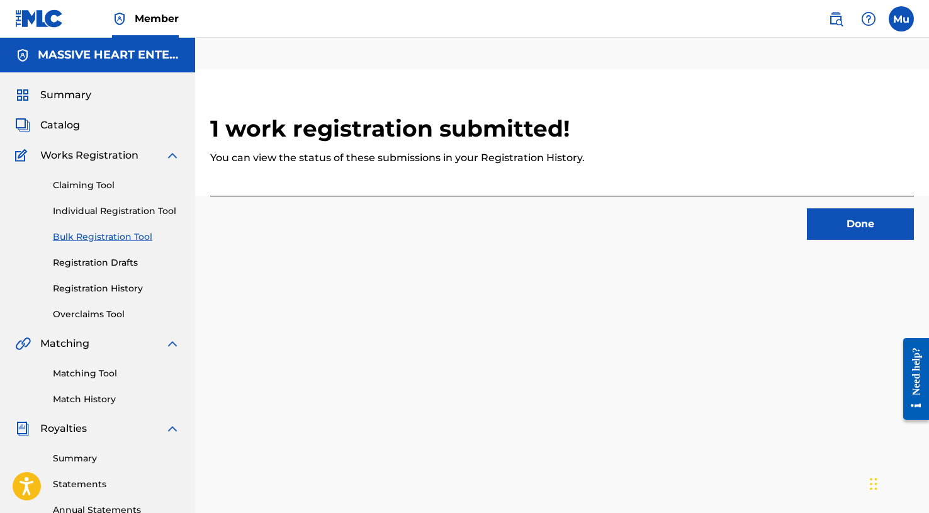
click at [858, 223] on button "Done" at bounding box center [860, 223] width 107 height 31
